Goal: Information Seeking & Learning: Learn about a topic

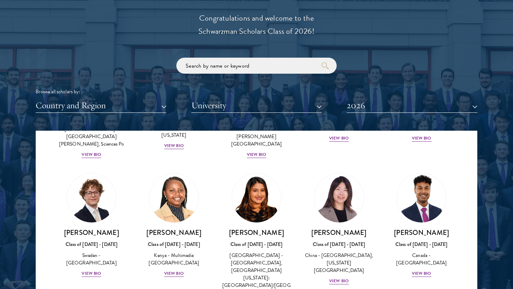
scroll to position [1077, 0]
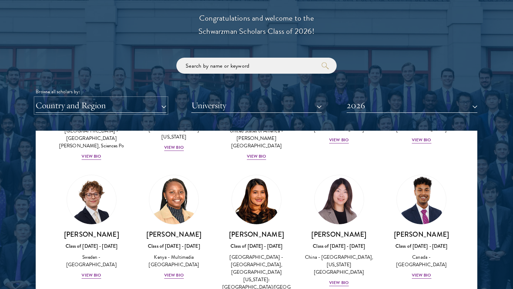
click at [149, 104] on button "Country and Region" at bounding box center [101, 105] width 131 height 15
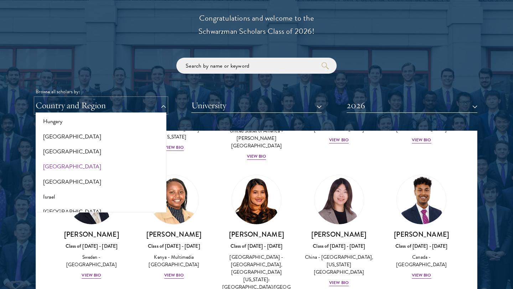
scroll to position [548, 0]
click at [56, 138] on button "[GEOGRAPHIC_DATA]" at bounding box center [101, 136] width 126 height 15
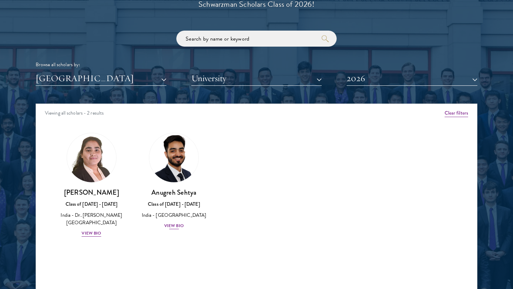
scroll to position [846, 0]
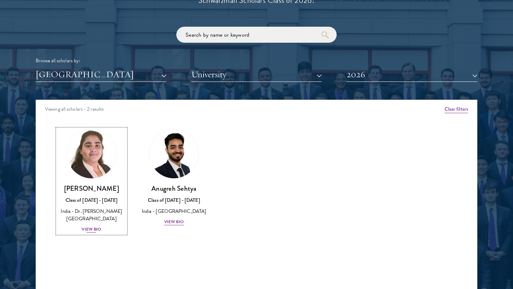
click at [93, 229] on div "View Bio" at bounding box center [92, 229] width 20 height 7
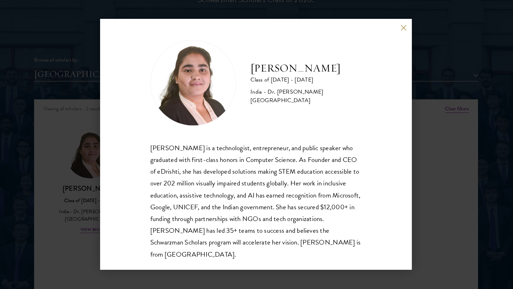
scroll to position [846, 0]
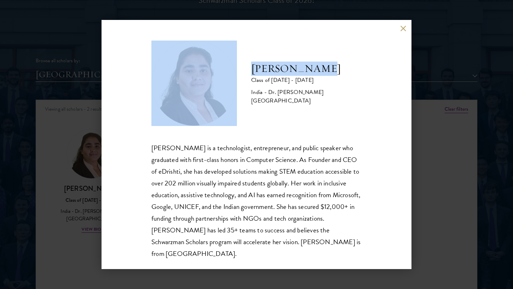
drag, startPoint x: 318, startPoint y: 70, endPoint x: 243, endPoint y: 71, distance: 75.5
click at [243, 71] on div "[PERSON_NAME] Class of [DATE] - [DATE] [GEOGRAPHIC_DATA] - Dr. [PERSON_NAME][GE…" at bounding box center [256, 83] width 210 height 85
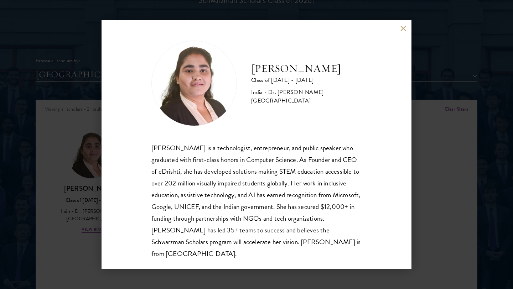
click at [235, 161] on div "[PERSON_NAME] is a technologist, entrepreneur, and public speaker who graduated…" at bounding box center [256, 201] width 210 height 118
click at [405, 26] on button at bounding box center [403, 28] width 6 height 6
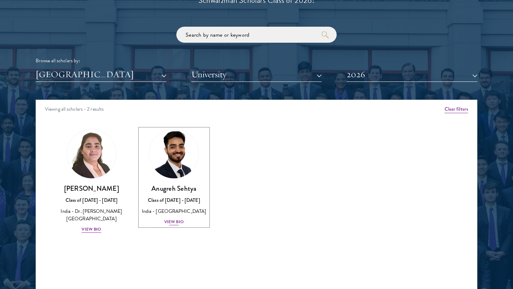
click at [171, 217] on div "[PERSON_NAME] Class of [DATE] - [DATE] [GEOGRAPHIC_DATA] - [GEOGRAPHIC_DATA] Vi…" at bounding box center [174, 205] width 68 height 42
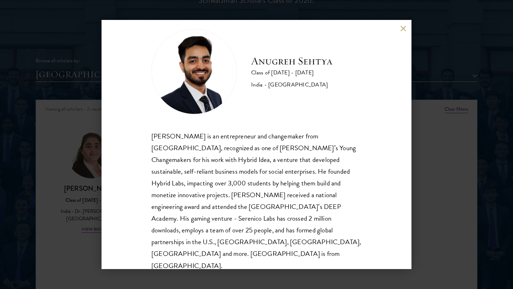
scroll to position [853, 0]
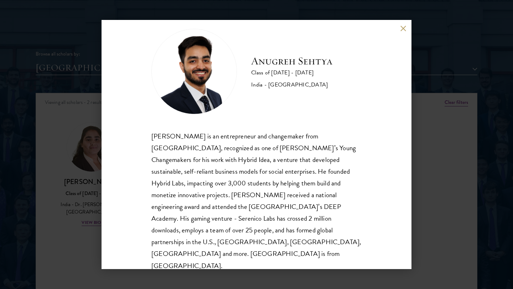
click at [430, 106] on div "[PERSON_NAME] Class of [DATE] - [DATE] [GEOGRAPHIC_DATA] - [GEOGRAPHIC_DATA] [P…" at bounding box center [256, 144] width 513 height 289
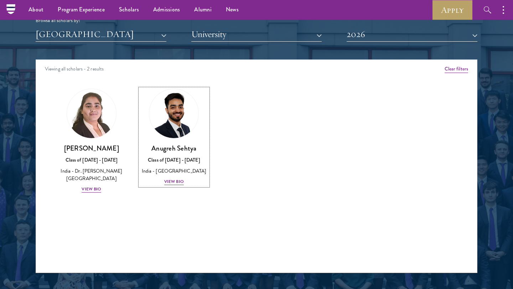
scroll to position [873, 0]
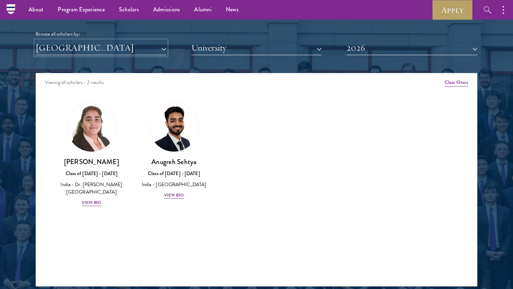
click at [166, 51] on button "[GEOGRAPHIC_DATA]" at bounding box center [101, 48] width 131 height 15
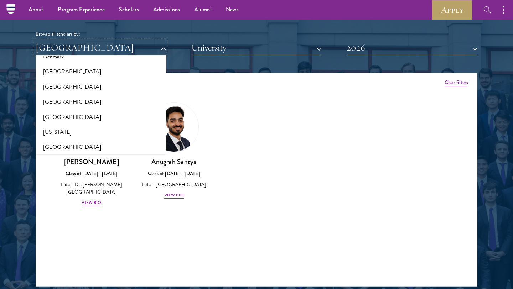
scroll to position [0, 0]
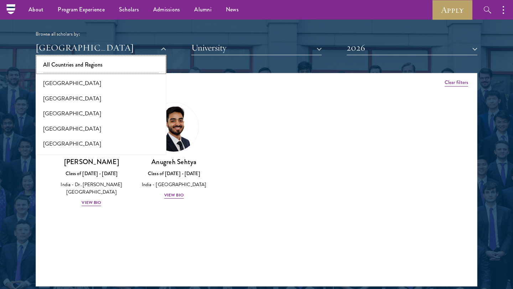
click at [79, 62] on button "All Countries and Regions" at bounding box center [101, 64] width 126 height 15
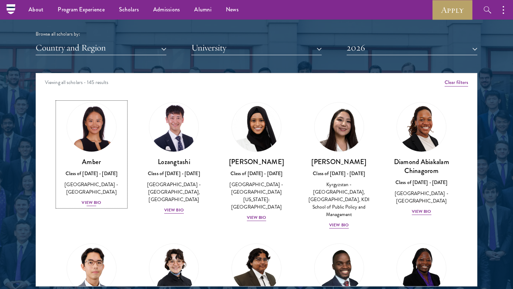
click at [94, 199] on div "View Bio" at bounding box center [92, 202] width 20 height 7
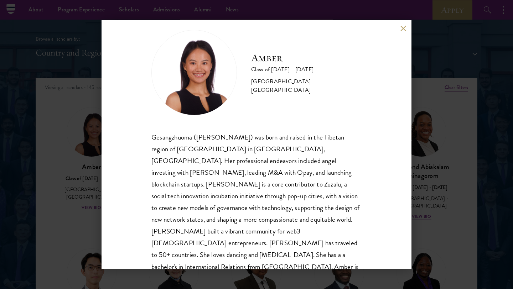
scroll to position [865, 0]
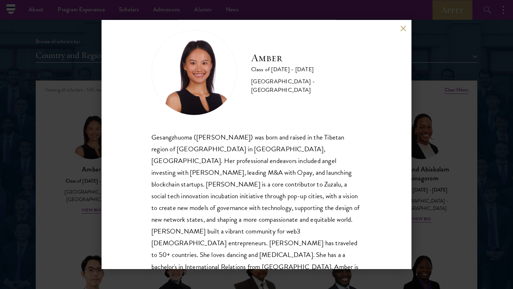
click at [434, 186] on div "Amber Class of [DATE] - [DATE] [GEOGRAPHIC_DATA] - [GEOGRAPHIC_DATA] Gesangzhuo…" at bounding box center [256, 144] width 513 height 289
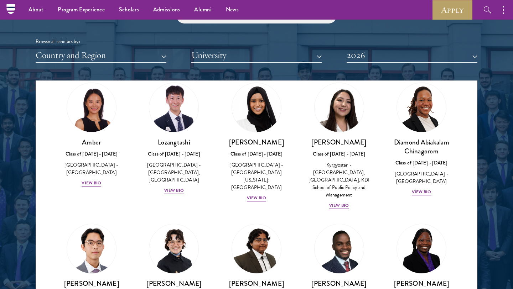
scroll to position [32, 0]
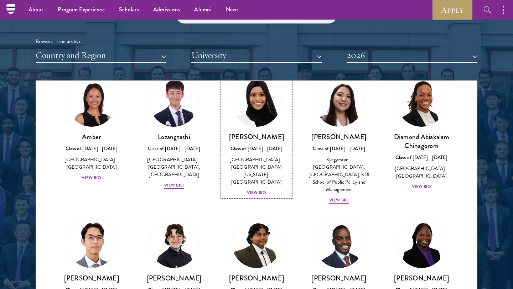
click at [260, 189] on div "View Bio" at bounding box center [257, 192] width 20 height 7
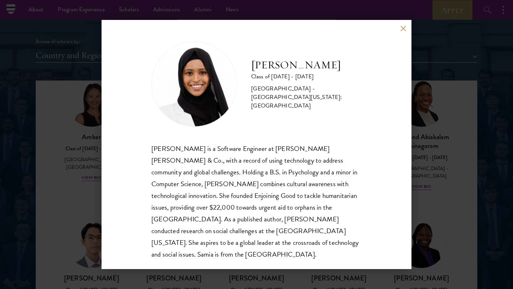
scroll to position [1, 0]
click at [447, 156] on div "[PERSON_NAME] Class of [DATE] - [DATE] [GEOGRAPHIC_DATA] - [GEOGRAPHIC_DATA][US…" at bounding box center [256, 144] width 513 height 289
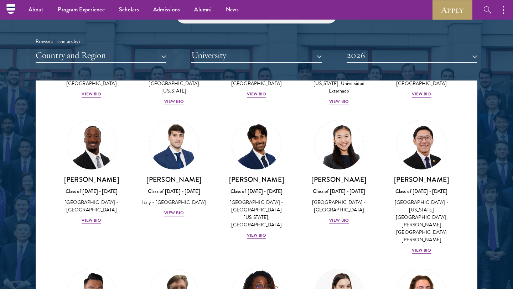
scroll to position [2537, 0]
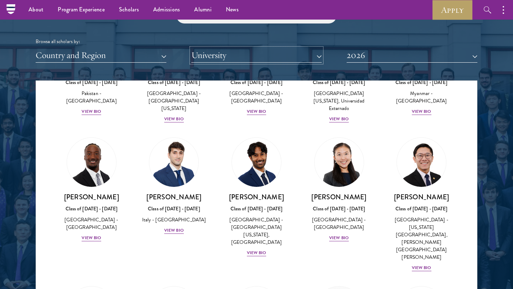
click at [239, 59] on button "University" at bounding box center [256, 55] width 131 height 15
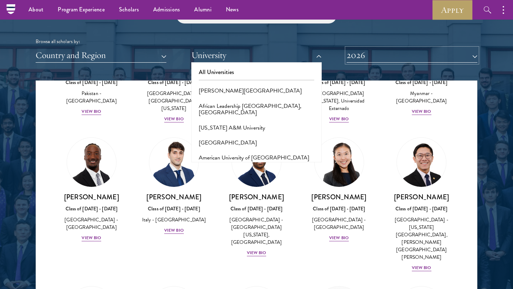
click at [370, 51] on button "2026" at bounding box center [412, 55] width 131 height 15
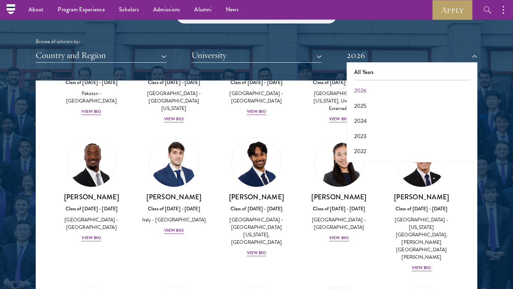
click at [310, 68] on div "Scholar Directory Congratulations and welcome to the Schwarzman Scholars Class …" at bounding box center [257, 113] width 442 height 362
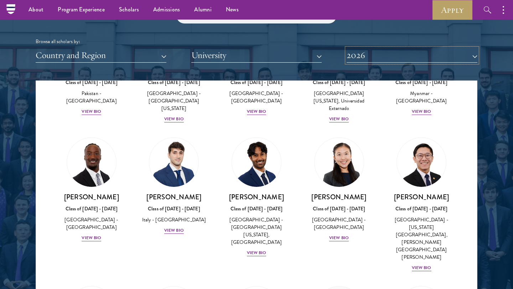
click at [390, 59] on button "2026" at bounding box center [412, 55] width 131 height 15
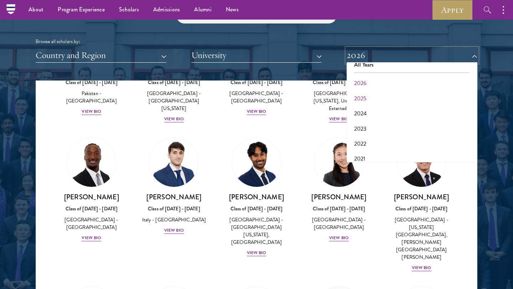
scroll to position [8, 0]
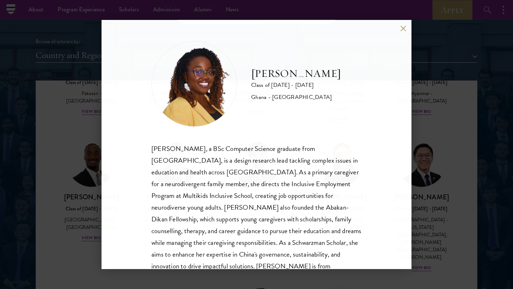
scroll to position [24, 0]
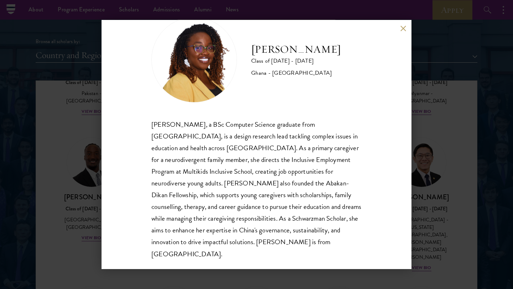
click at [463, 69] on div "[PERSON_NAME] Class of [DATE] - [DATE] Ghana - [GEOGRAPHIC_DATA] [PERSON_NAME],…" at bounding box center [256, 144] width 513 height 289
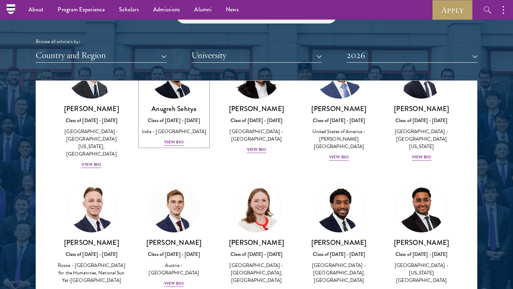
scroll to position [3020, 0]
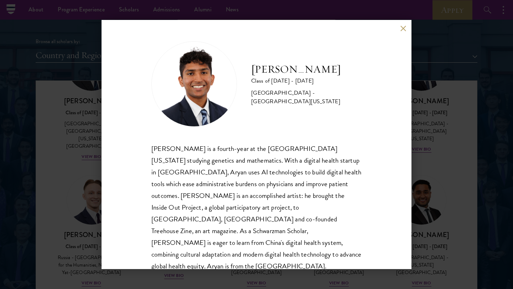
scroll to position [1, 0]
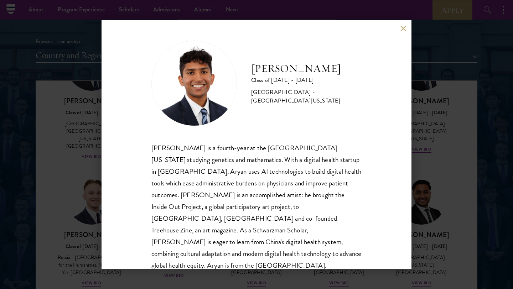
click at [444, 141] on div "[PERSON_NAME] Class of [DATE] - [DATE] [GEOGRAPHIC_DATA] - [GEOGRAPHIC_DATA][US…" at bounding box center [256, 144] width 513 height 289
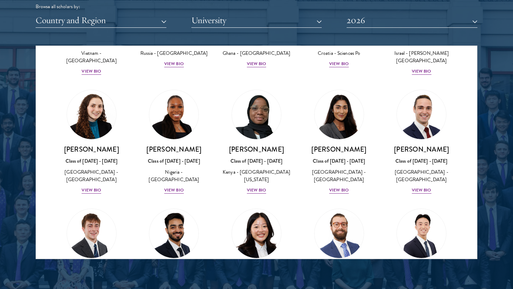
scroll to position [2837, 0]
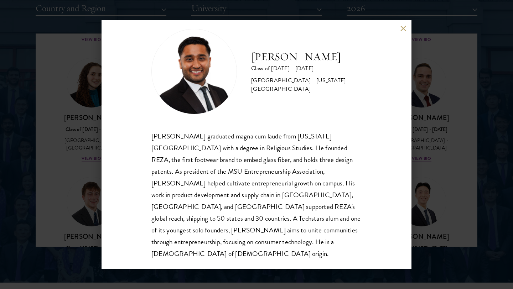
scroll to position [912, 0]
click at [450, 135] on div "[PERSON_NAME] Class of [DATE] - [DATE] [GEOGRAPHIC_DATA] - [US_STATE][GEOGRAPHI…" at bounding box center [256, 144] width 513 height 289
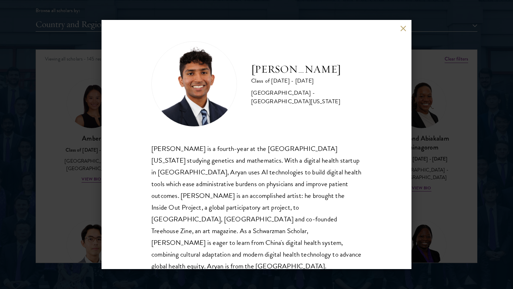
click at [416, 110] on div "[PERSON_NAME] Class of [DATE] - [DATE] [GEOGRAPHIC_DATA] - [GEOGRAPHIC_DATA][US…" at bounding box center [256, 144] width 513 height 289
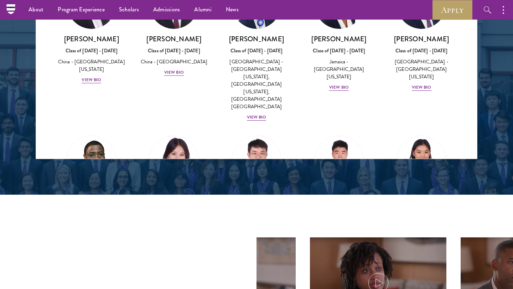
scroll to position [3479, 0]
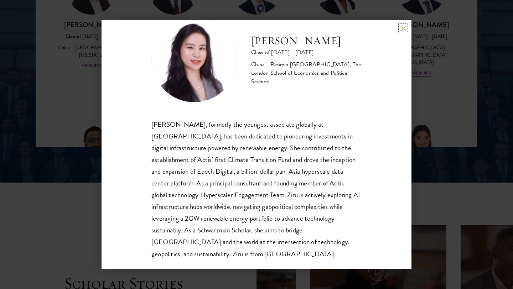
scroll to position [1016, 0]
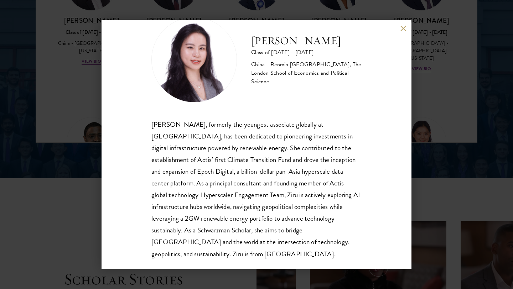
click at [451, 96] on div "[PERSON_NAME] Class of [DATE] - [DATE] [GEOGRAPHIC_DATA] - Renmin [GEOGRAPHIC_D…" at bounding box center [256, 144] width 513 height 289
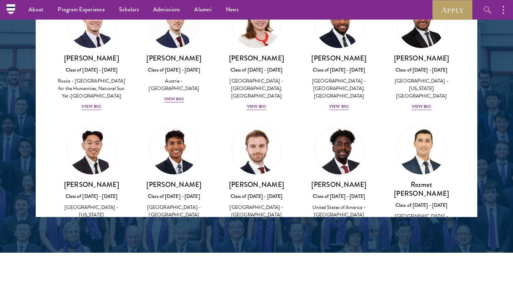
scroll to position [3120, 0]
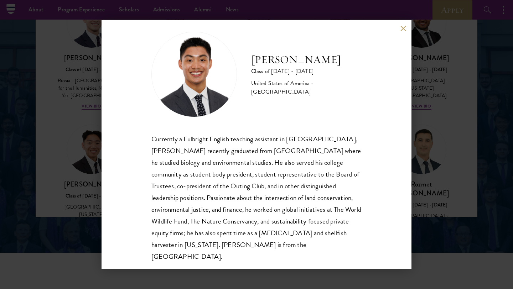
scroll to position [10, 0]
click at [420, 164] on div "[PERSON_NAME] Class of [DATE] - [DATE] [GEOGRAPHIC_DATA] - [GEOGRAPHIC_DATA] Cu…" at bounding box center [256, 144] width 513 height 289
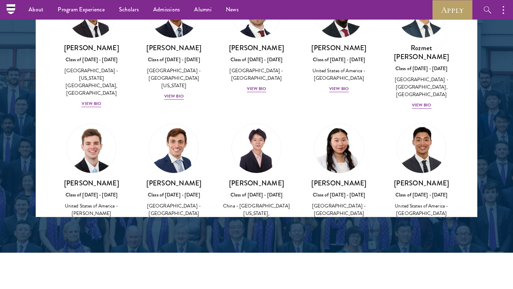
scroll to position [3249, 0]
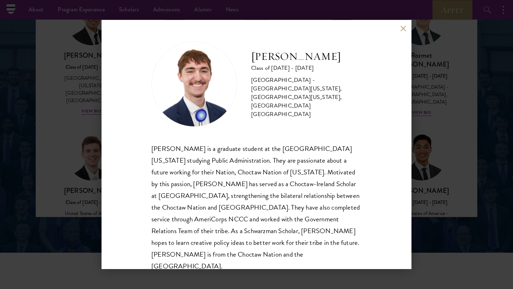
scroll to position [1, 0]
click at [447, 92] on div "[PERSON_NAME] Class of [DATE] - [DATE] [GEOGRAPHIC_DATA] - [GEOGRAPHIC_DATA][US…" at bounding box center [256, 144] width 513 height 289
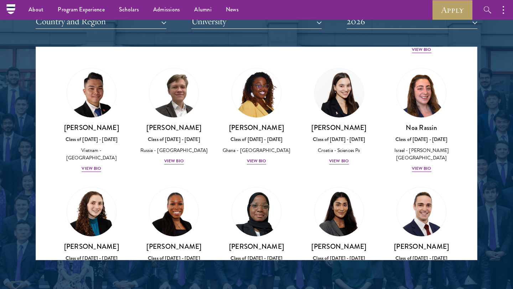
scroll to position [2694, 0]
